Goal: Find specific page/section: Find specific page/section

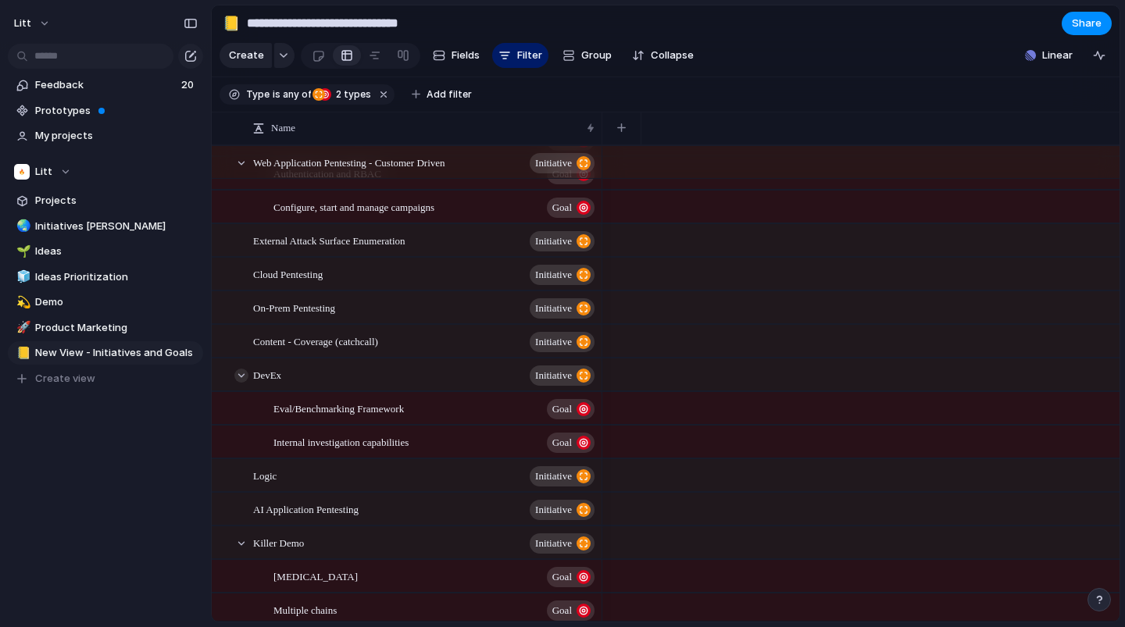
click at [241, 377] on div at bounding box center [241, 376] width 14 height 14
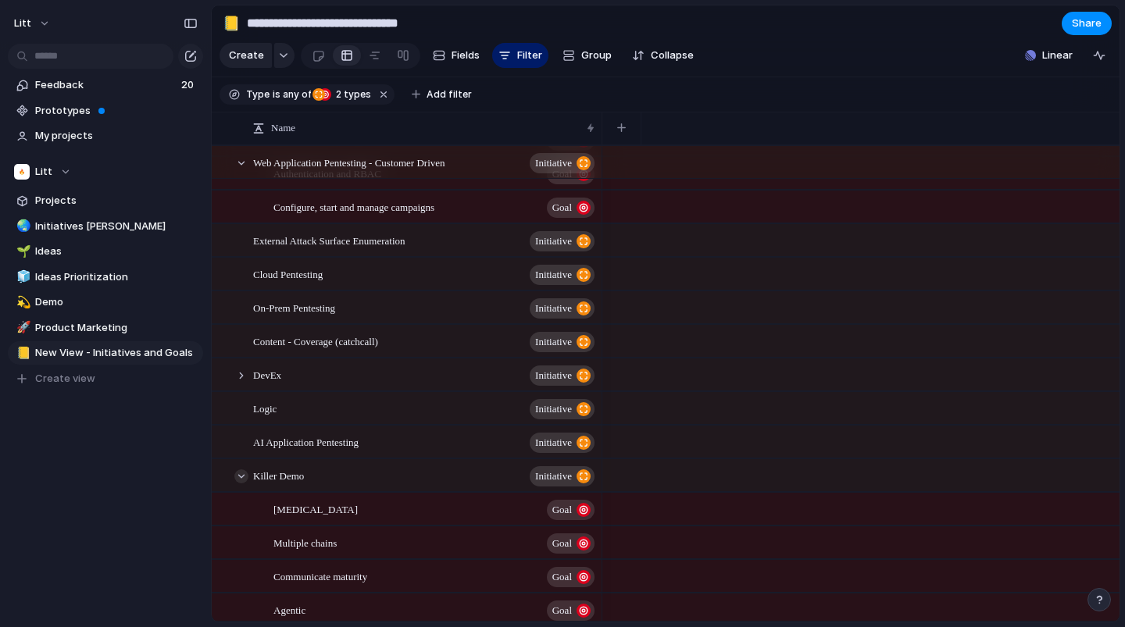
click at [246, 474] on div at bounding box center [241, 477] width 14 height 14
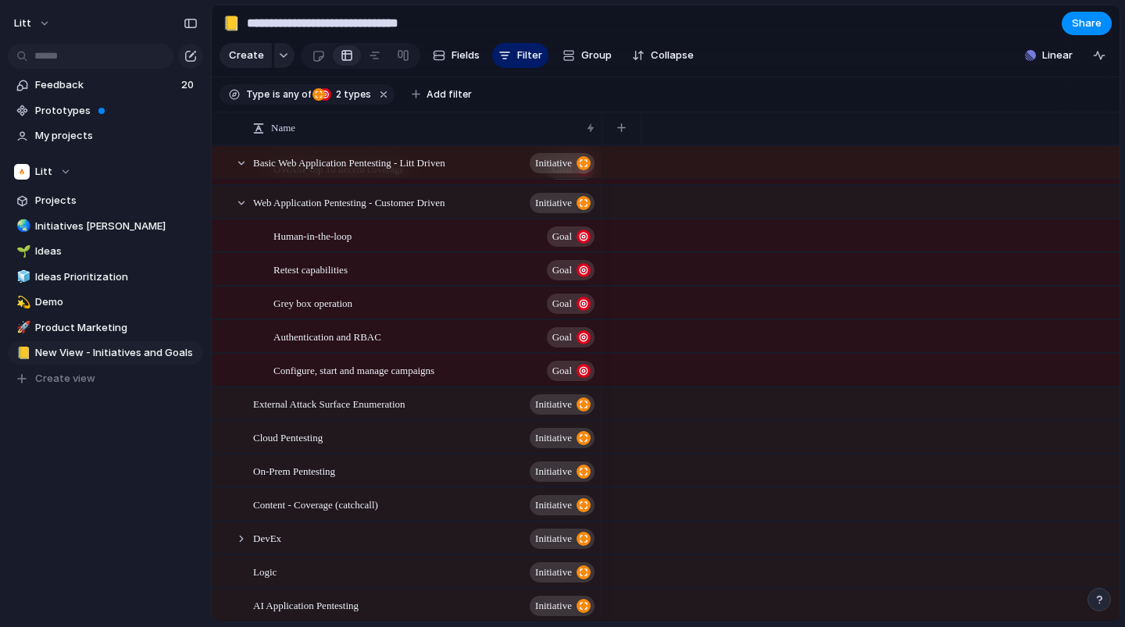
scroll to position [77, 0]
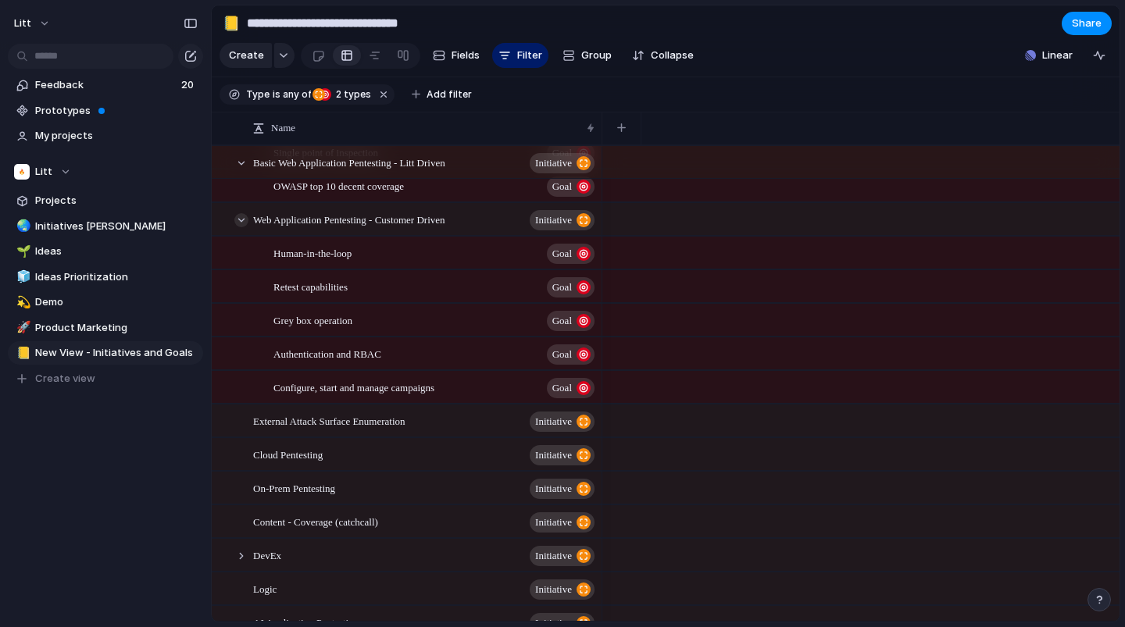
click at [246, 219] on div at bounding box center [241, 220] width 14 height 14
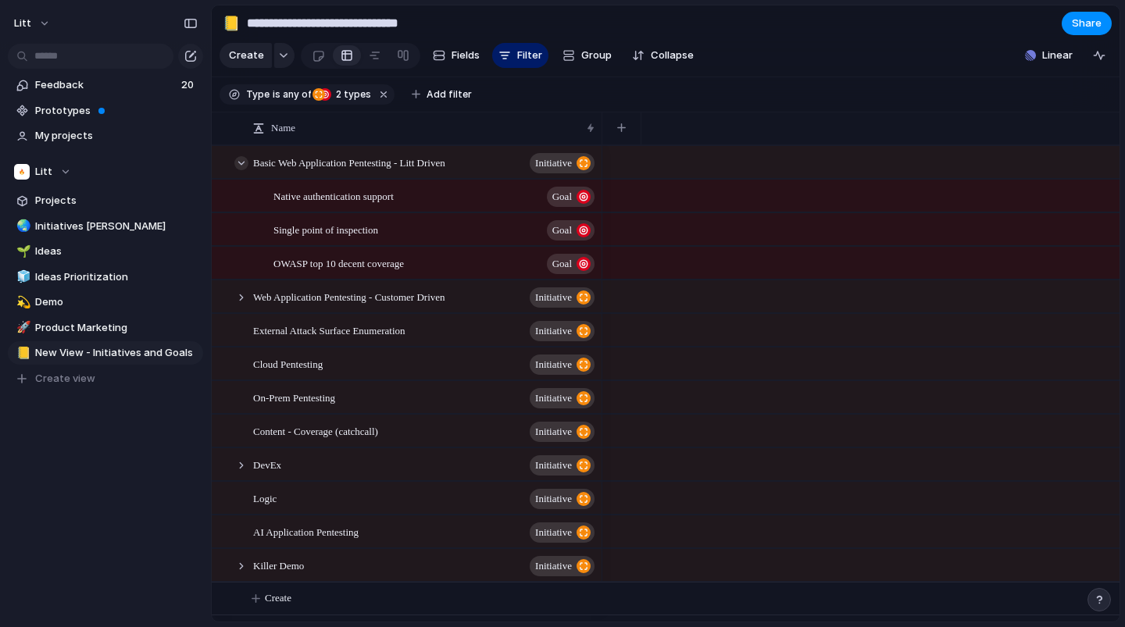
click at [238, 165] on div at bounding box center [241, 163] width 14 height 14
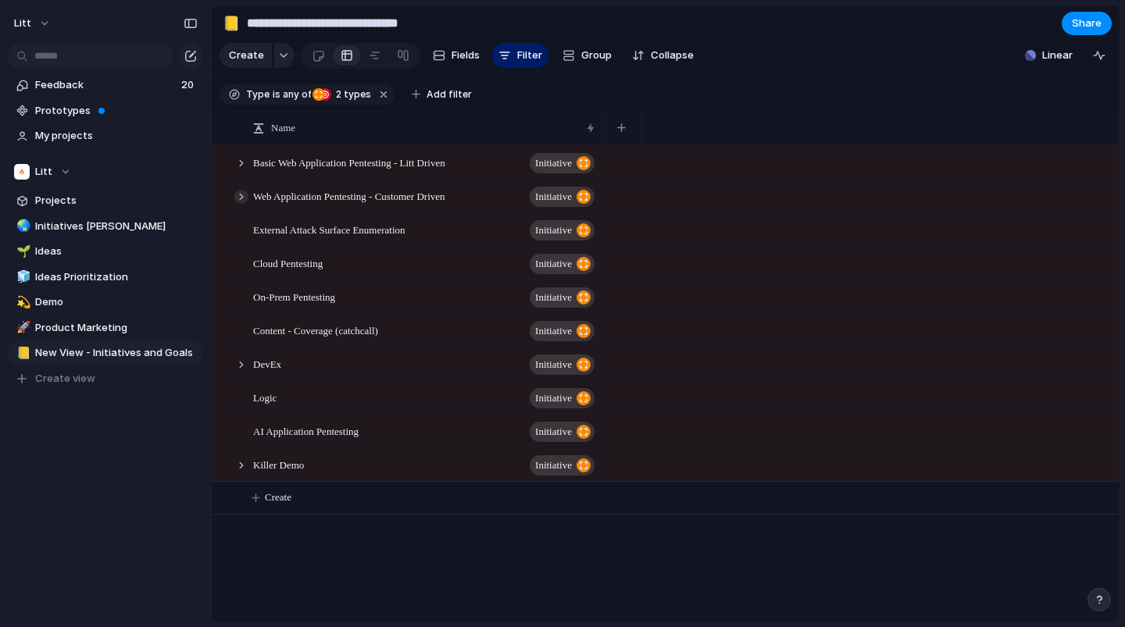
click at [241, 193] on div at bounding box center [241, 197] width 14 height 14
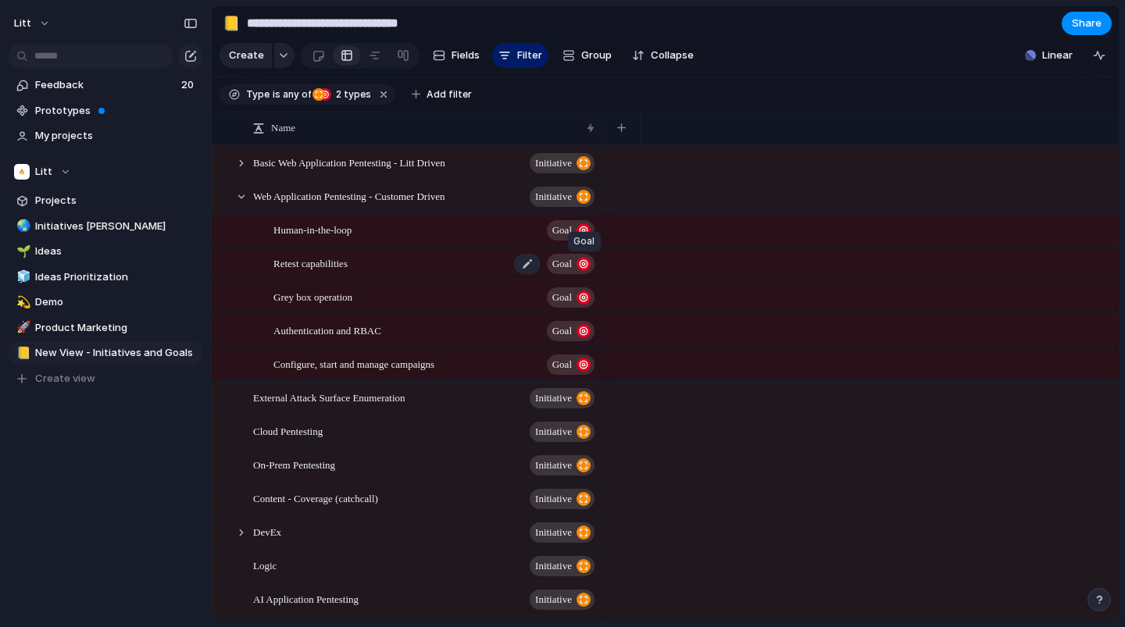
click at [577, 259] on div "button" at bounding box center [584, 264] width 14 height 14
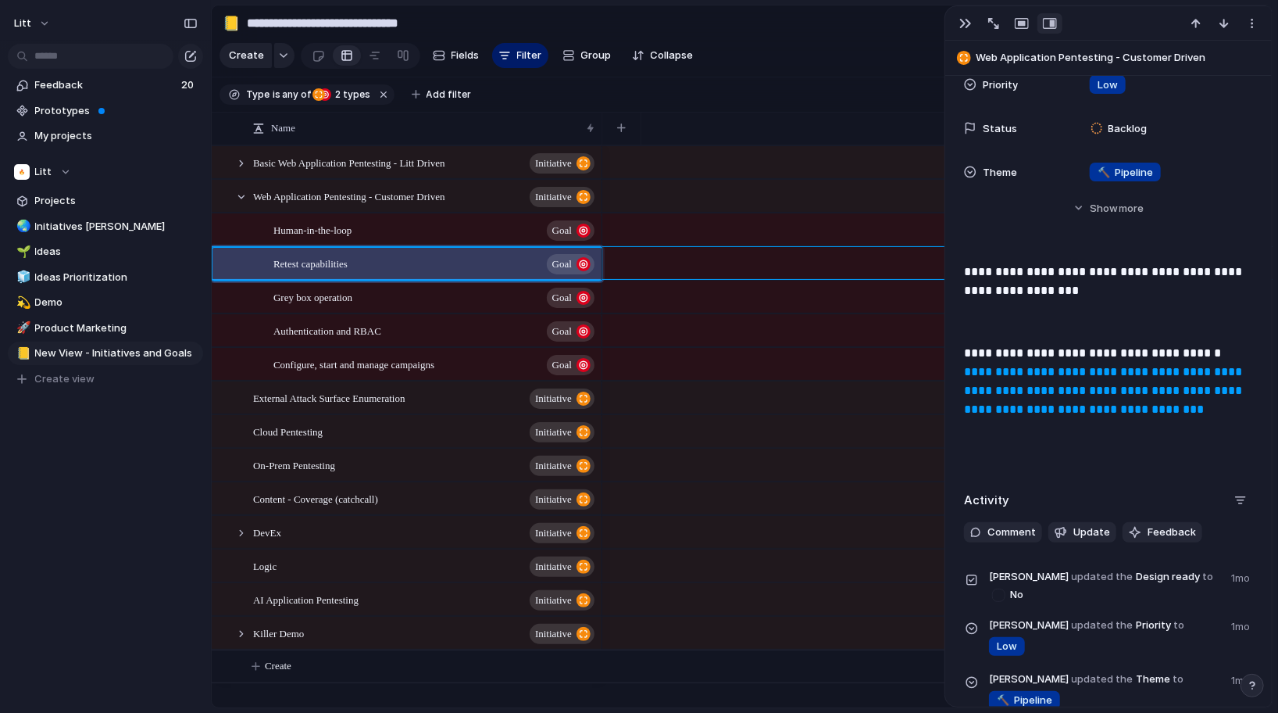
click at [809, 45] on section "Create Fields Filter Group Zoom Collapse Linear" at bounding box center [742, 59] width 1061 height 38
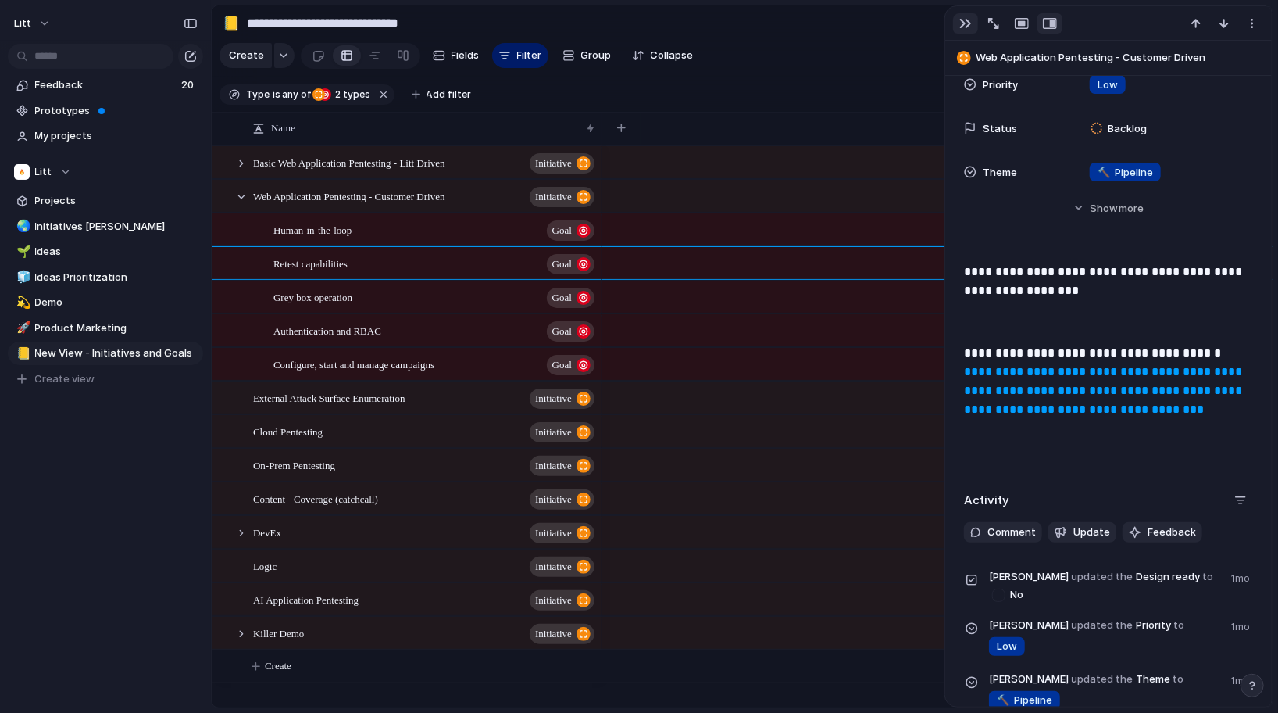
click at [967, 33] on button "button" at bounding box center [965, 23] width 25 height 20
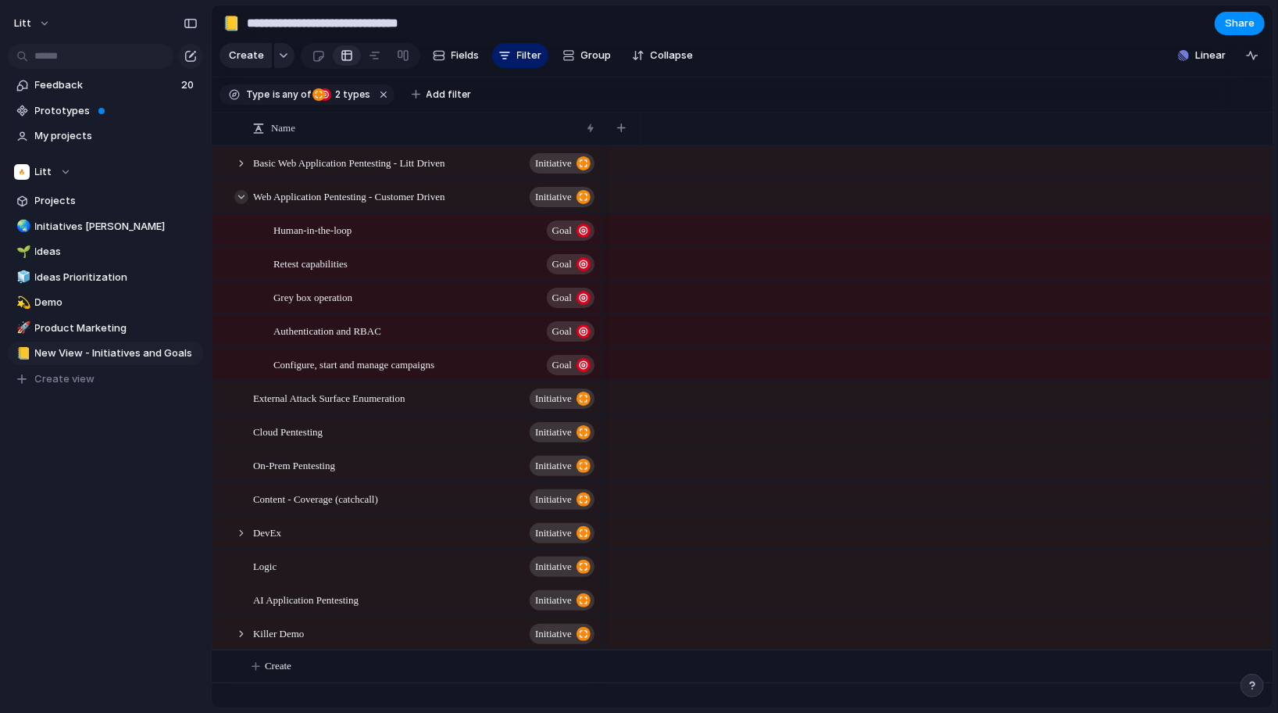
click at [241, 195] on div at bounding box center [241, 197] width 14 height 14
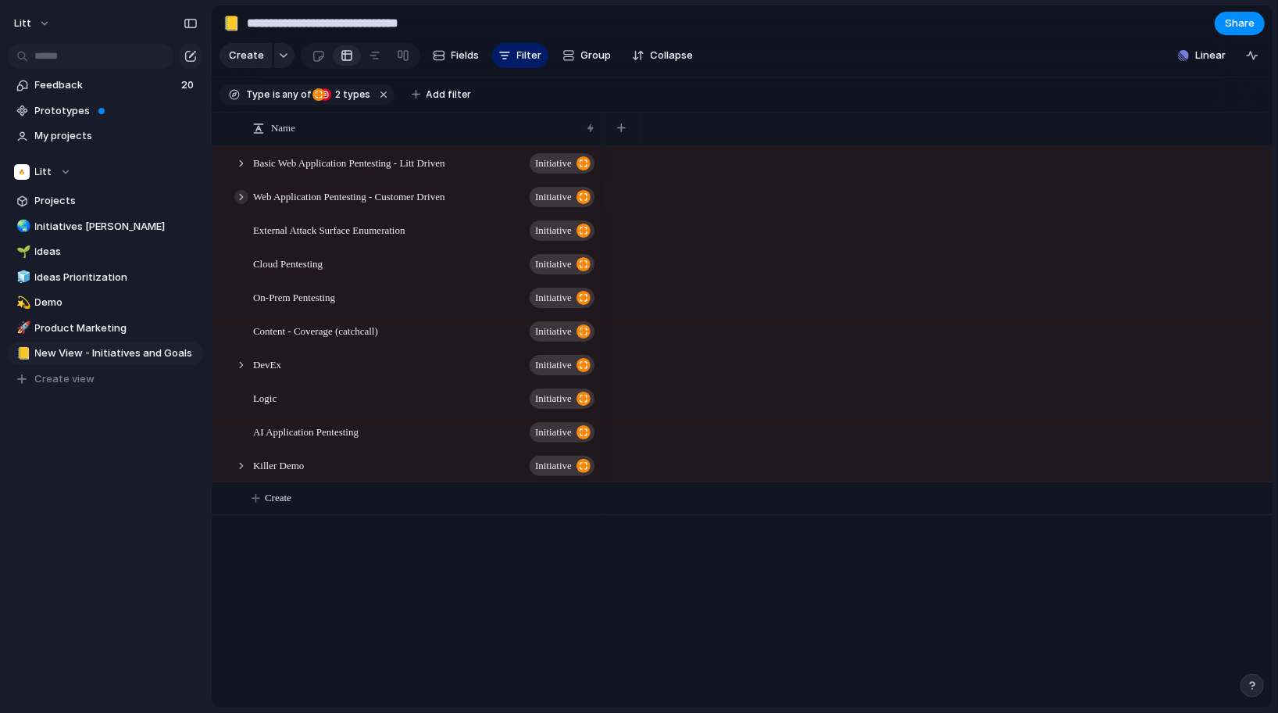
click at [241, 195] on div at bounding box center [241, 197] width 14 height 14
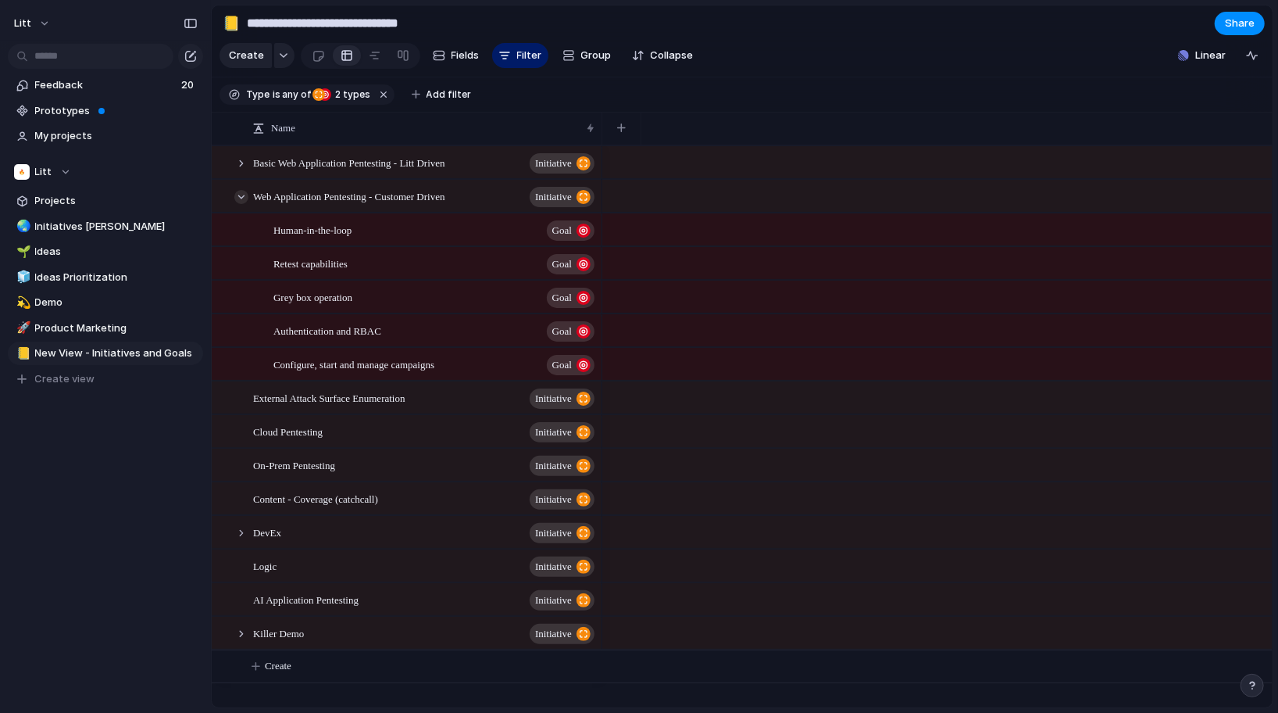
click at [241, 196] on div at bounding box center [241, 197] width 14 height 14
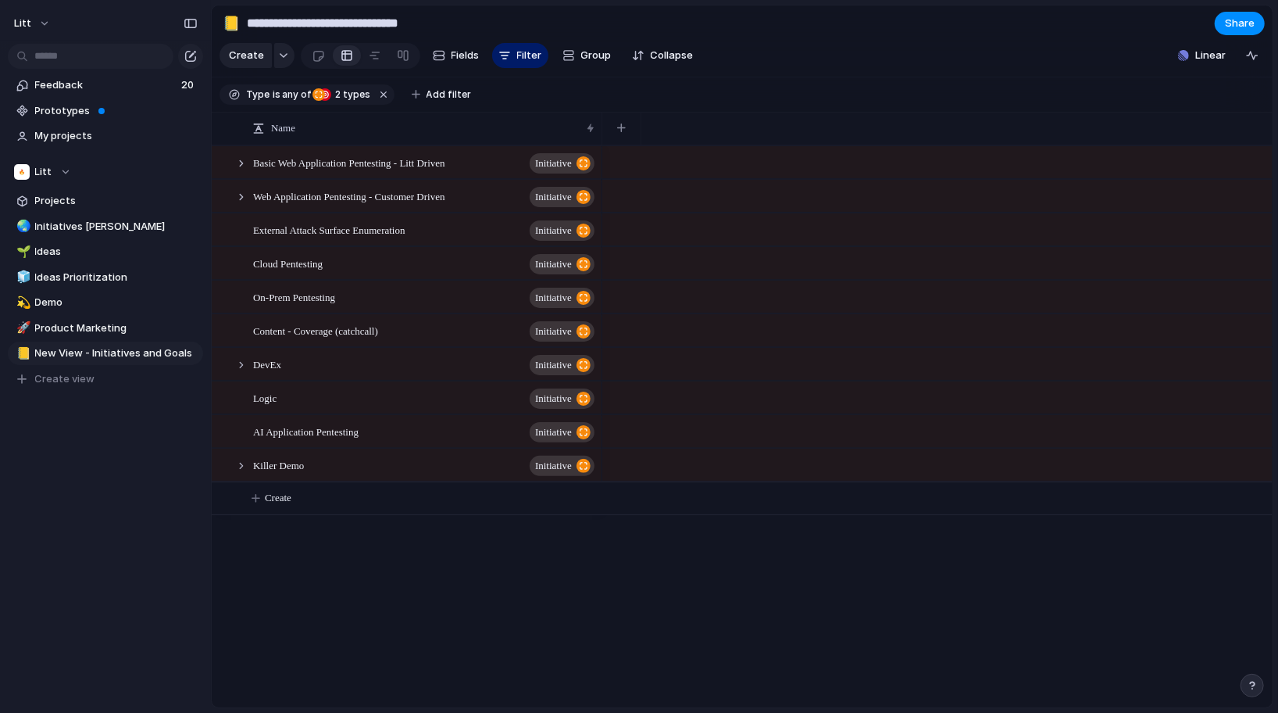
click at [739, 116] on div at bounding box center [937, 128] width 670 height 33
